Goal: Obtain resource: Download file/media

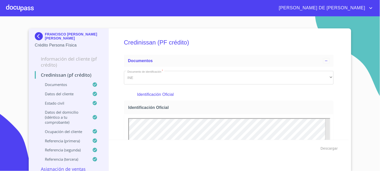
click at [35, 34] on img at bounding box center [40, 36] width 10 height 8
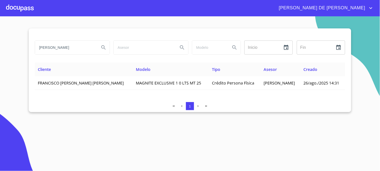
drag, startPoint x: 76, startPoint y: 50, endPoint x: 35, endPoint y: 53, distance: 40.9
click at [35, 53] on input "[PERSON_NAME]" at bounding box center [65, 48] width 60 height 14
type input "[PERSON_NAME]"
click at [104, 47] on icon "Search" at bounding box center [103, 48] width 6 height 6
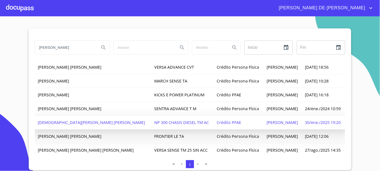
scroll to position [23, 0]
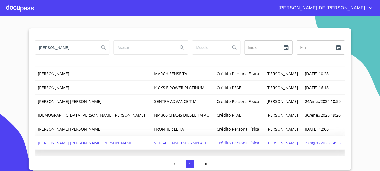
click at [305, 142] on span "27/ago./2025 14:35" at bounding box center [323, 143] width 36 height 6
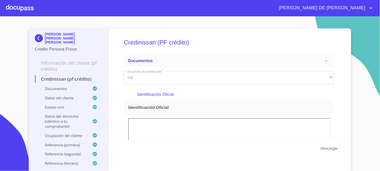
click at [330, 150] on span "Descargar" at bounding box center [328, 148] width 17 height 6
